Goal: Task Accomplishment & Management: Manage account settings

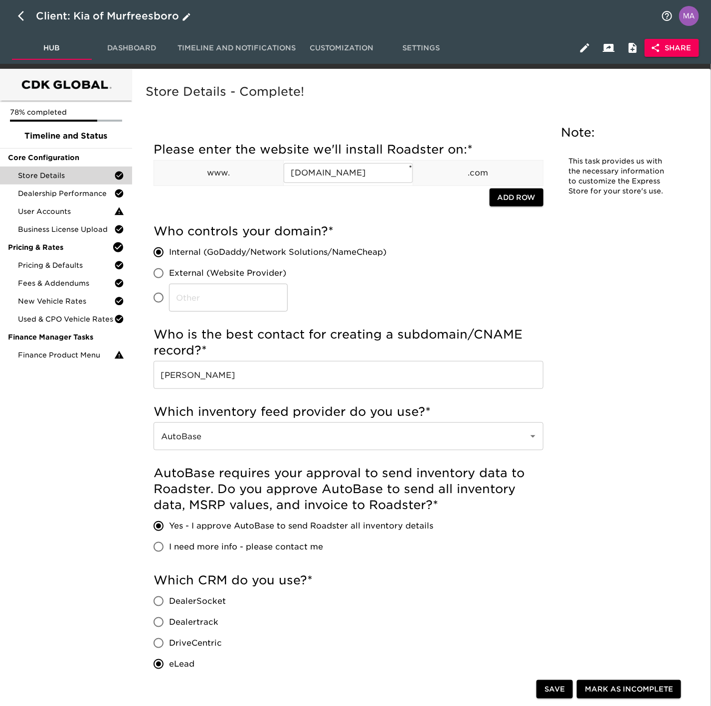
click at [23, 18] on icon "button" at bounding box center [24, 16] width 12 height 12
select select "10"
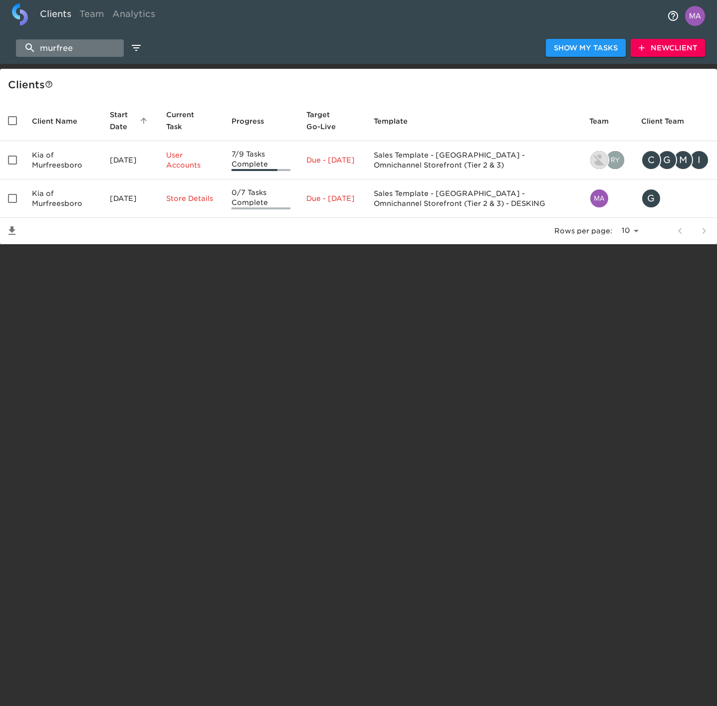
click at [102, 45] on input "murfree" at bounding box center [70, 47] width 108 height 17
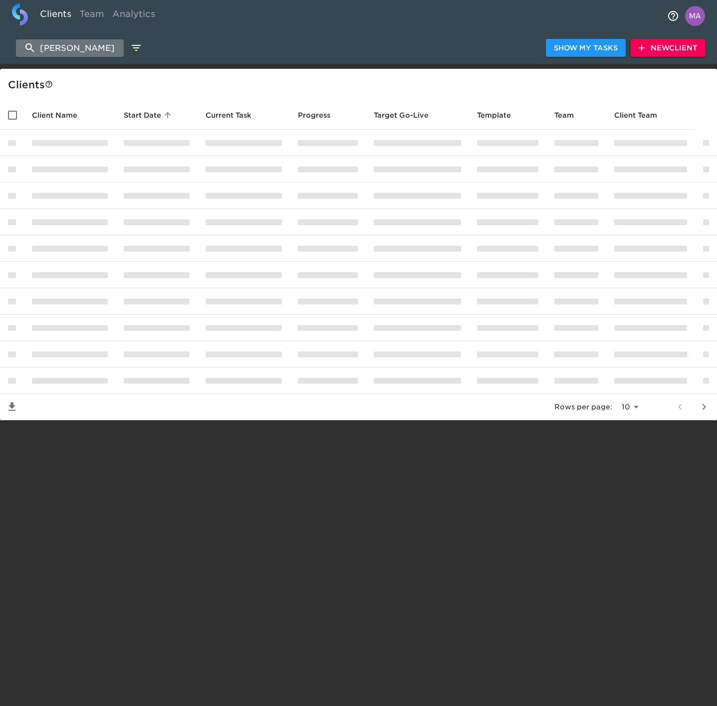
type input "[PERSON_NAME]"
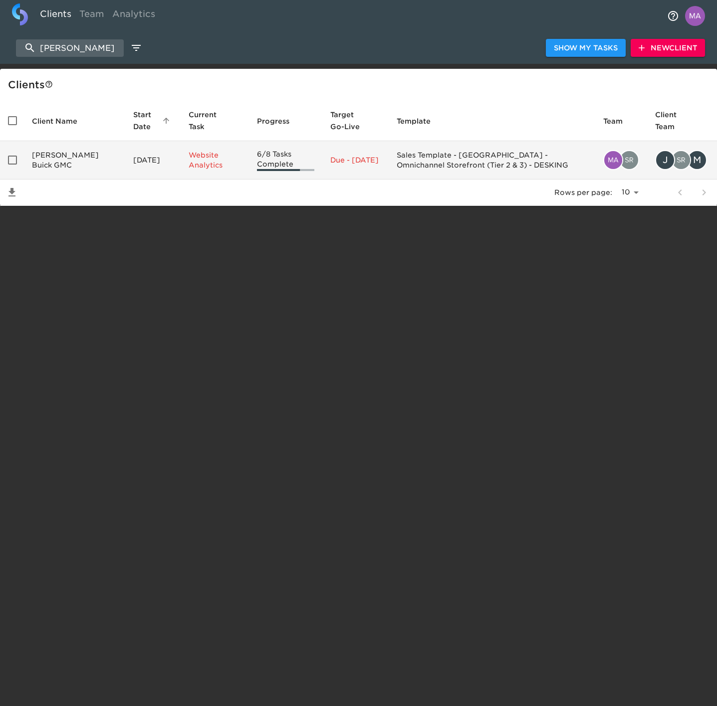
click at [137, 152] on td "[DATE]" at bounding box center [152, 160] width 55 height 38
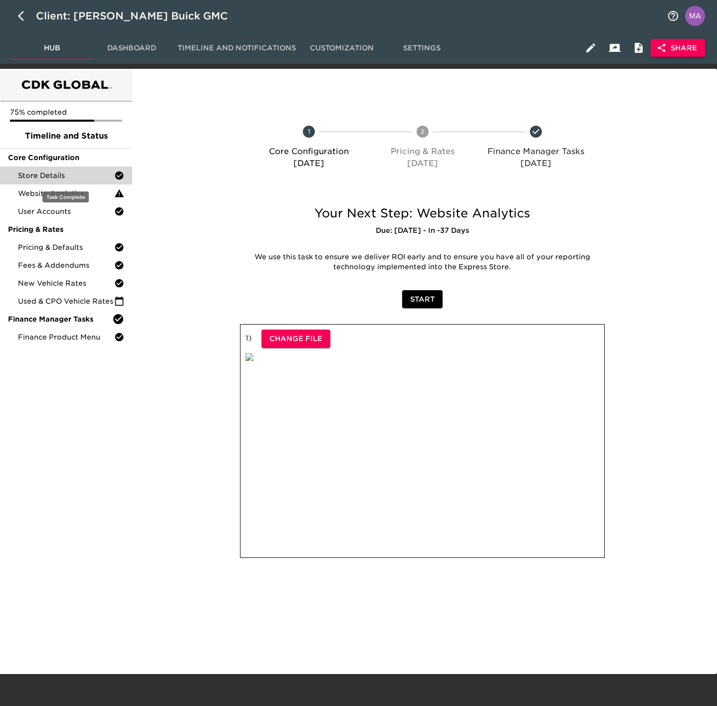
click at [65, 180] on span "Store Details" at bounding box center [66, 176] width 96 height 10
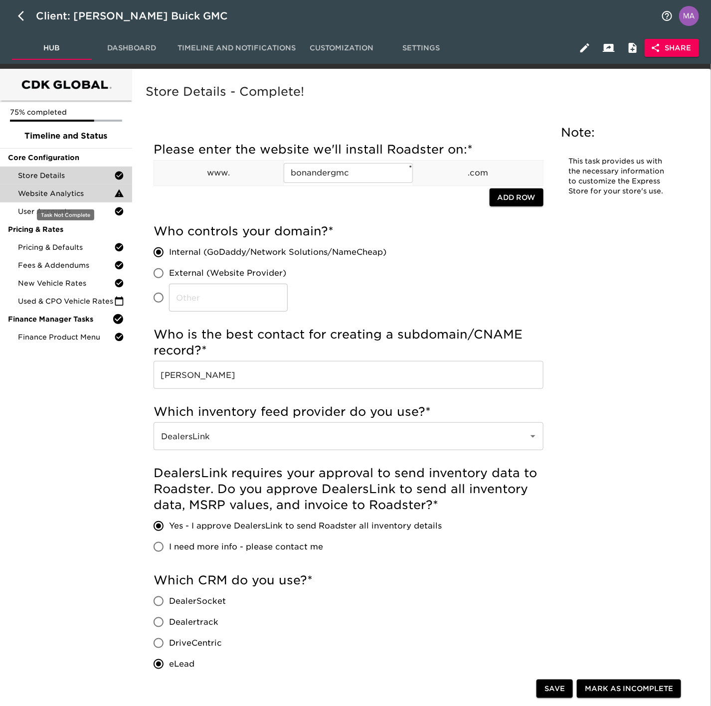
click at [77, 193] on span "Website Analytics" at bounding box center [66, 194] width 96 height 10
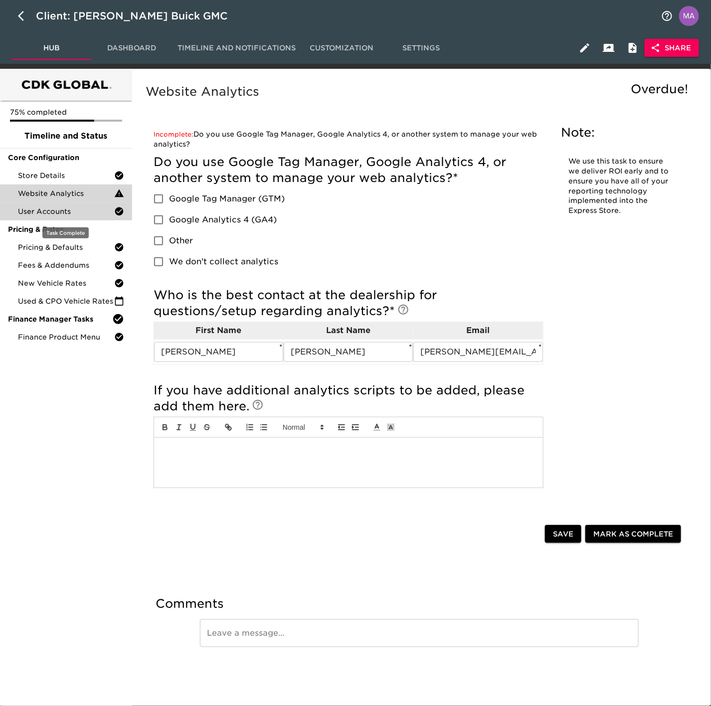
click at [74, 212] on span "User Accounts" at bounding box center [66, 212] width 96 height 10
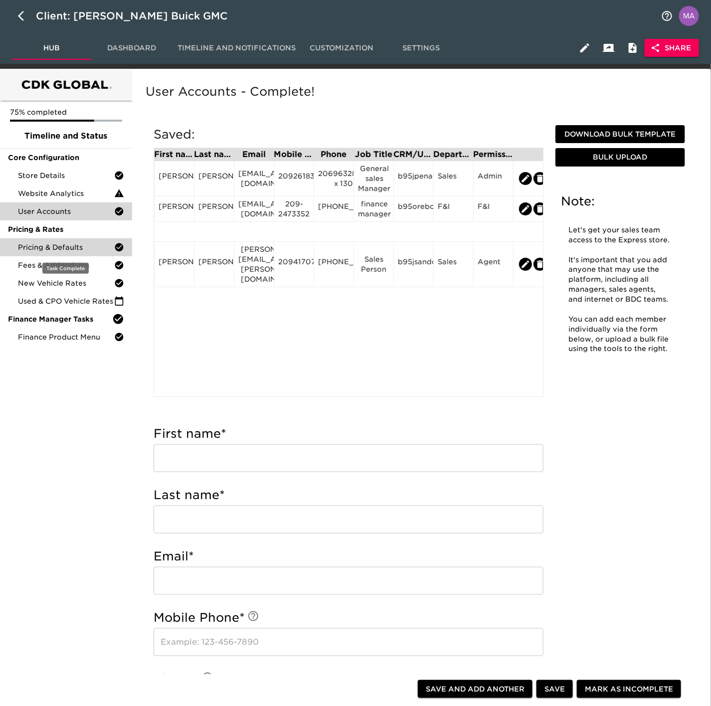
click at [73, 247] on span "Pricing & Defaults" at bounding box center [66, 247] width 96 height 10
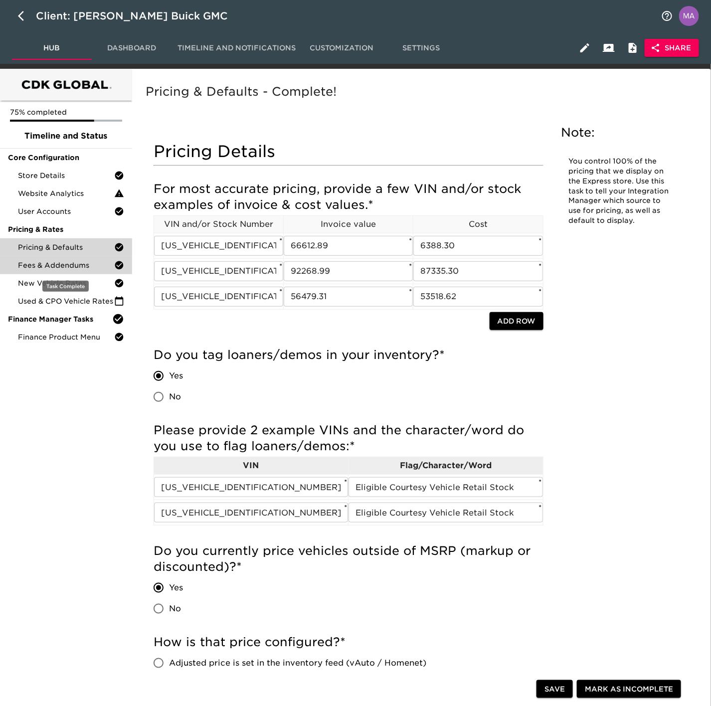
click at [74, 267] on span "Fees & Addendums" at bounding box center [66, 265] width 96 height 10
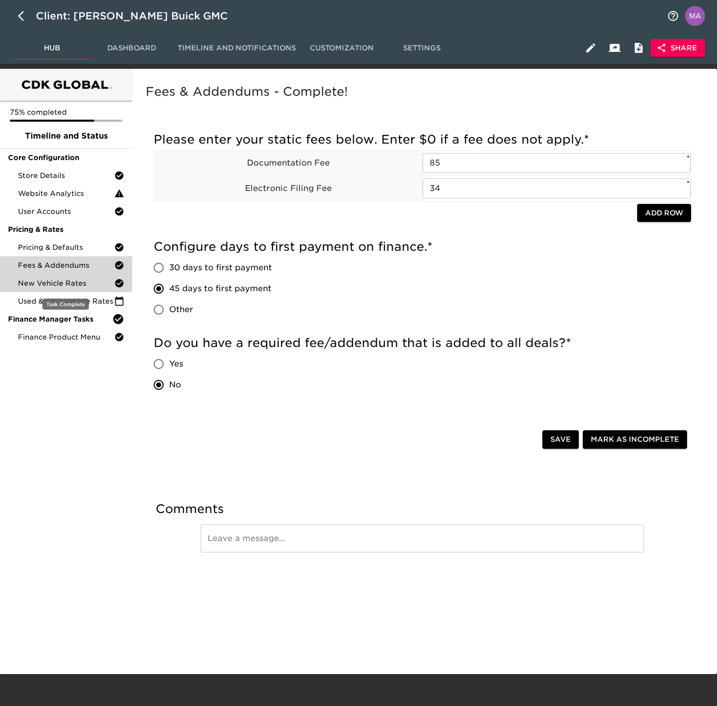
click at [91, 286] on span "New Vehicle Rates" at bounding box center [66, 283] width 96 height 10
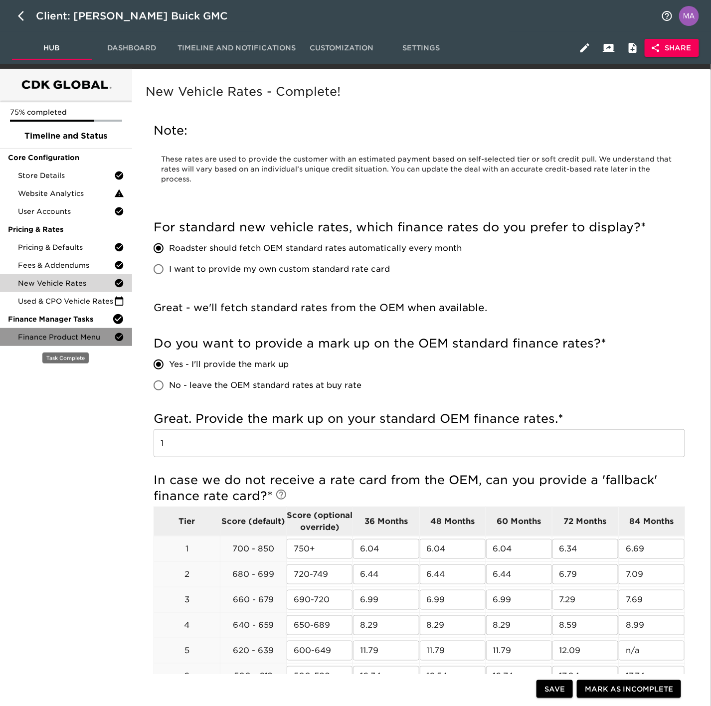
click at [88, 333] on span "Finance Product Menu" at bounding box center [66, 337] width 96 height 10
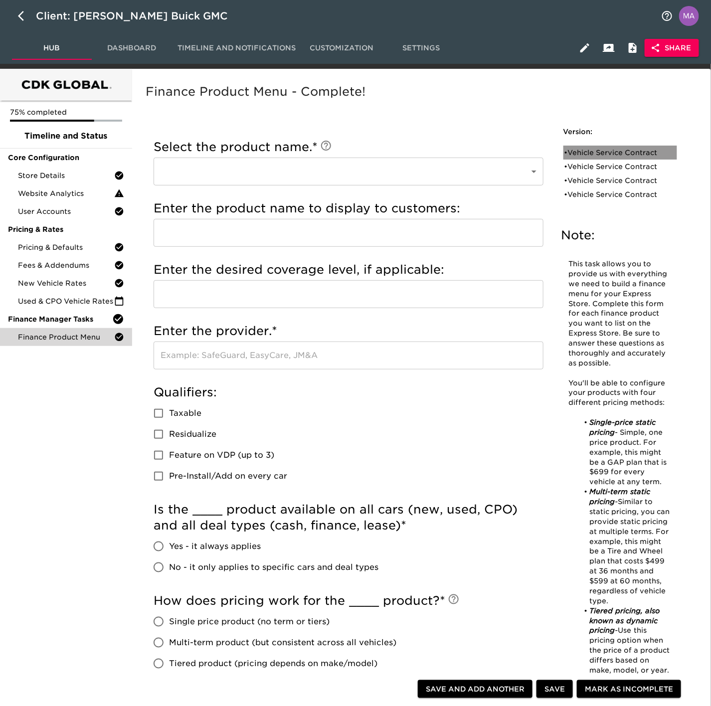
click at [614, 155] on div "• Vehicle Service Contract" at bounding box center [614, 153] width 98 height 10
type input "Vehicle Service Contract"
radio input "true"
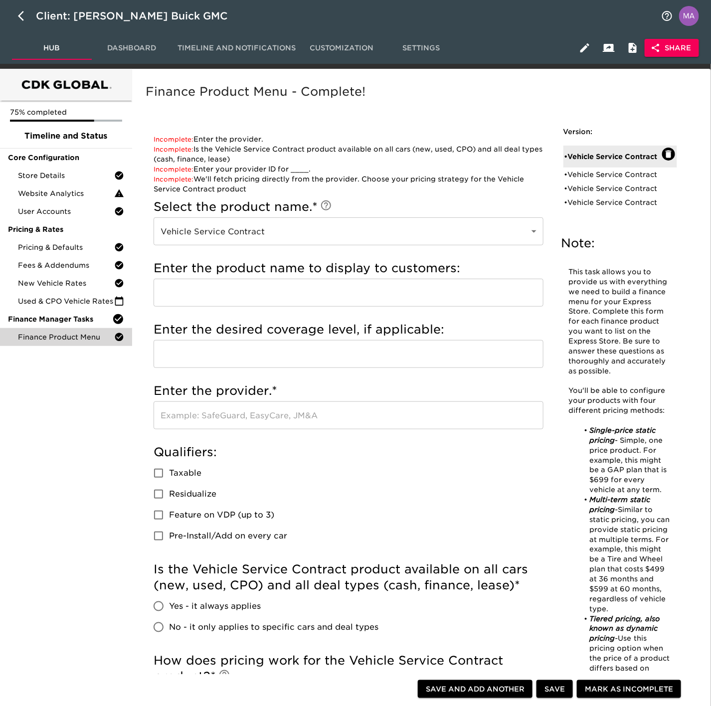
click at [619, 170] on div "• Vehicle Service Contract" at bounding box center [614, 175] width 98 height 10
type input "Portfolio Protection"
type input "Exclusionary Coverage"
type input "First Extended Service Corp"
radio input "false"
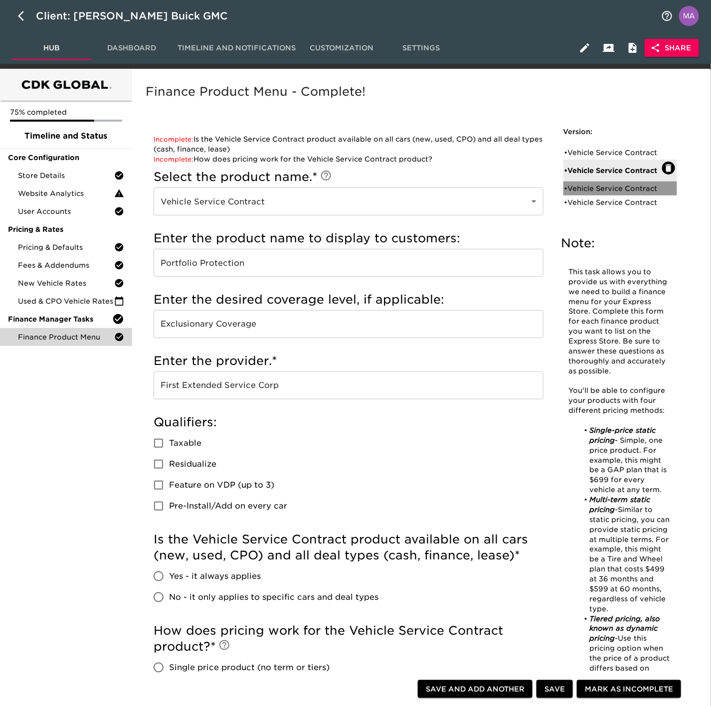
click at [617, 192] on div "• Vehicle Service Contract" at bounding box center [614, 189] width 98 height 10
type input "Portfolio"
radio input "true"
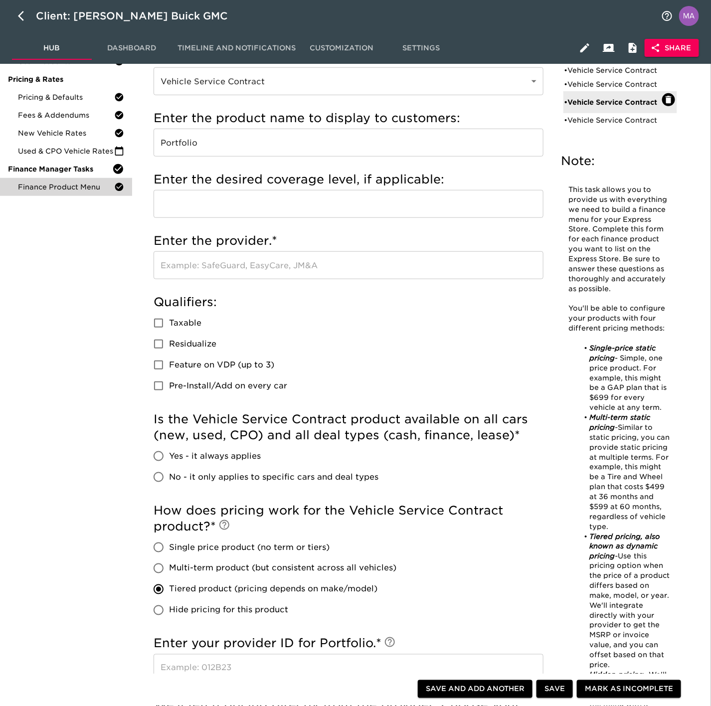
scroll to position [150, 0]
click at [605, 120] on div "• Vehicle Service Contract" at bounding box center [614, 120] width 98 height 10
type input "Portfolio Protection"
type input "Exclusionary Coverage"
type input "First Extended Service Corp"
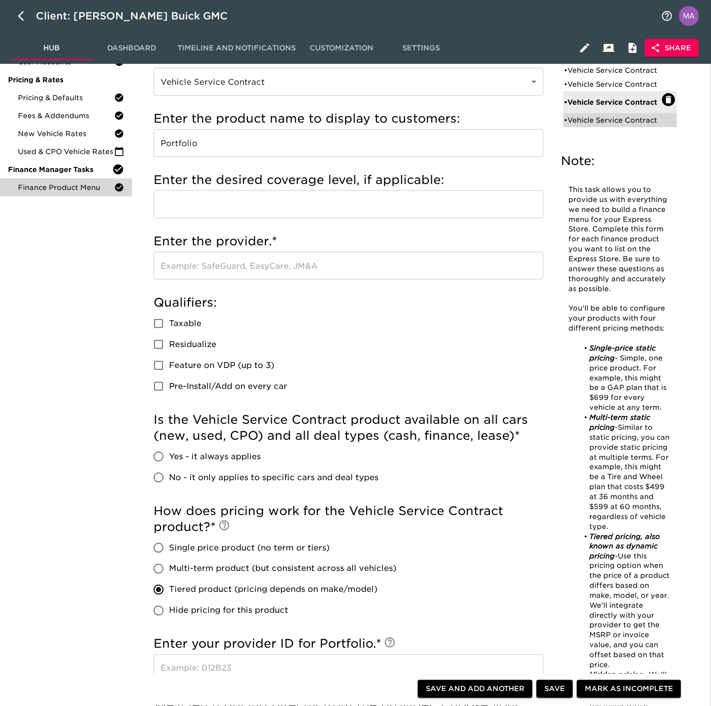
radio input "true"
checkbox input "true"
radio input "true"
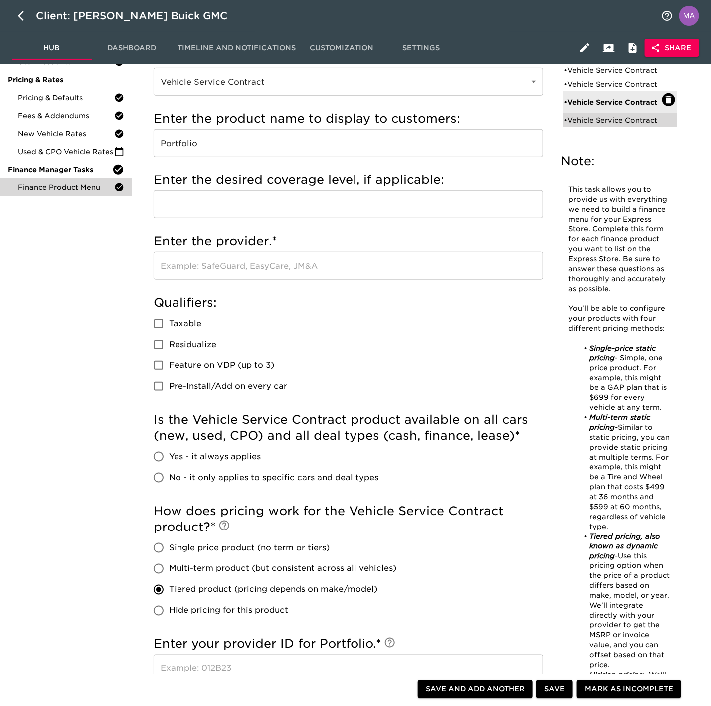
type input "BONA25107"
radio input "true"
type input "2000"
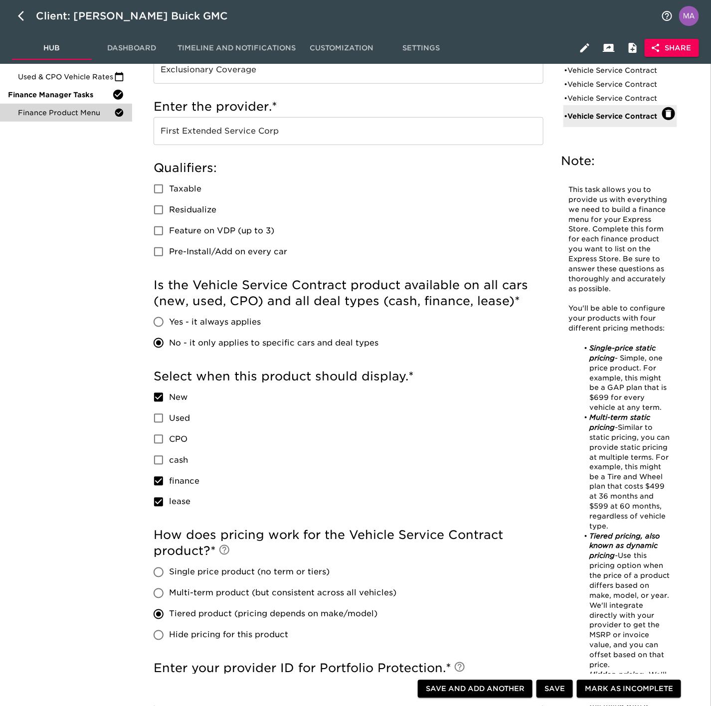
scroll to position [0, 0]
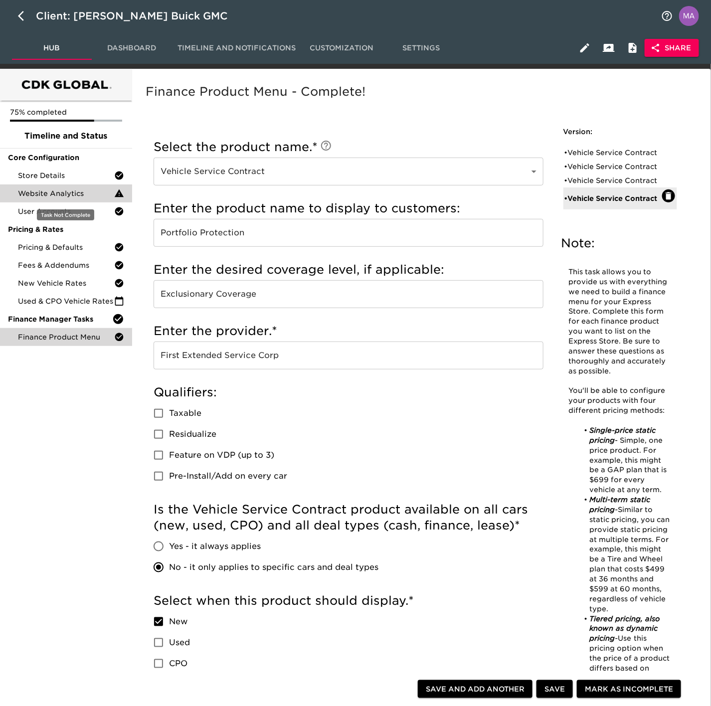
click at [65, 192] on span "Website Analytics" at bounding box center [66, 194] width 96 height 10
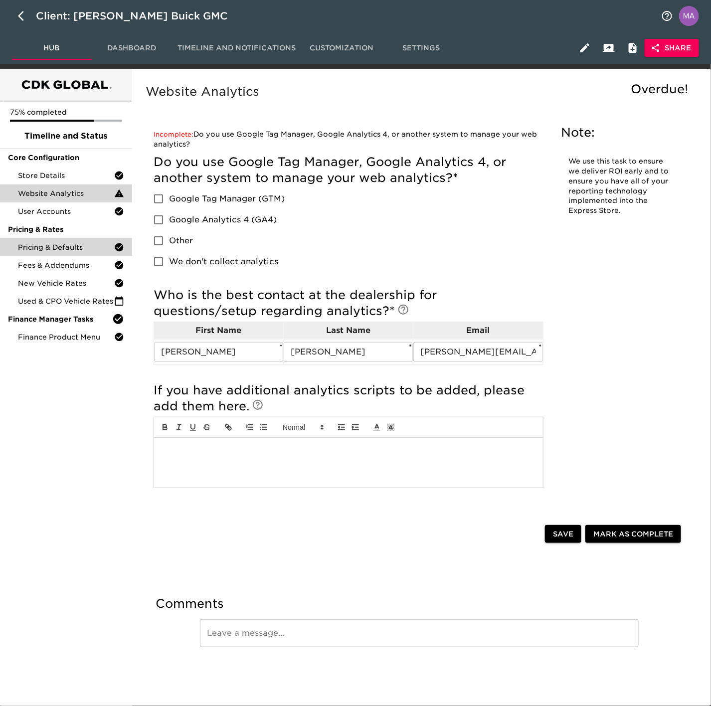
click at [56, 250] on span "Pricing & Defaults" at bounding box center [66, 247] width 96 height 10
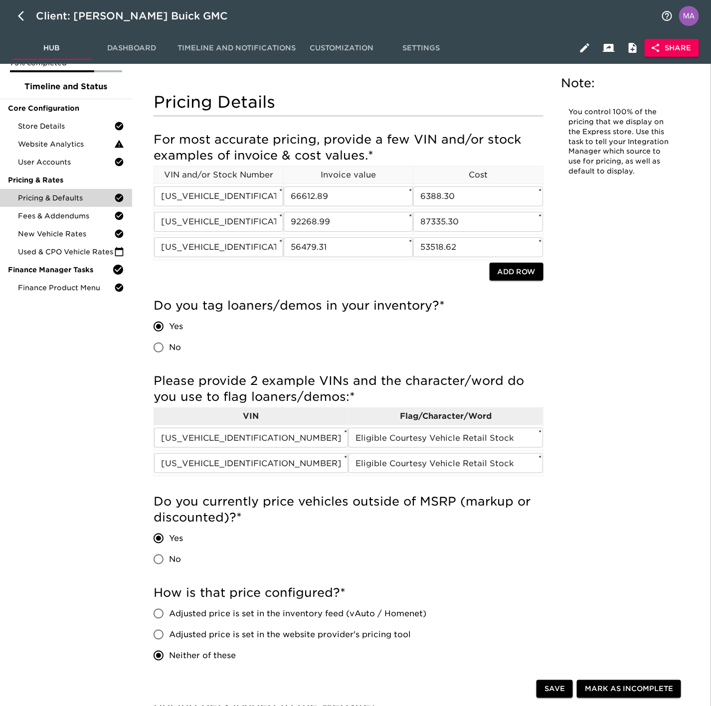
scroll to position [75, 0]
